Goal: Transaction & Acquisition: Book appointment/travel/reservation

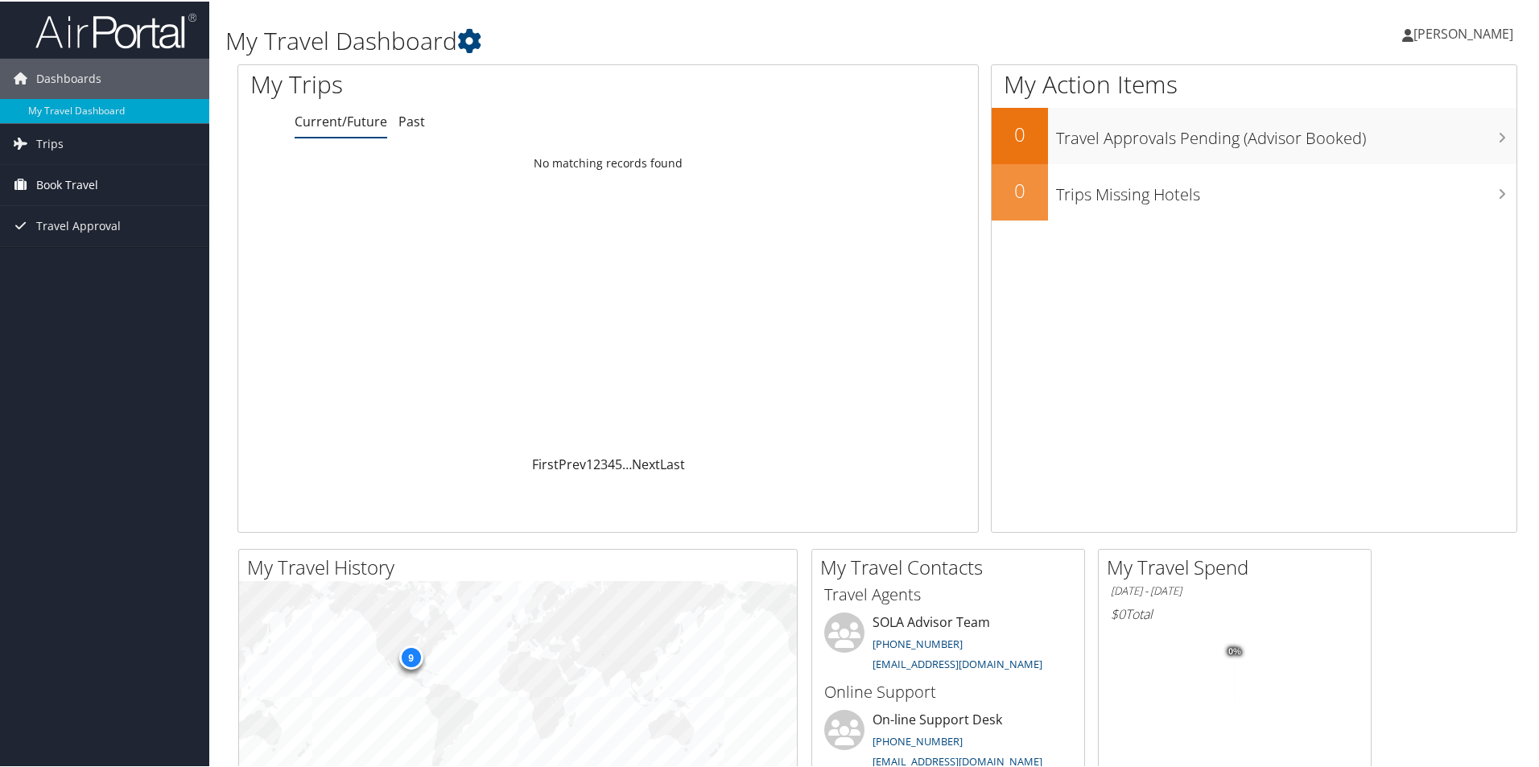
click at [47, 183] on span "Book Travel" at bounding box center [67, 183] width 62 height 40
click at [101, 243] on link "Book/Manage Online Trips" at bounding box center [104, 240] width 209 height 24
